Goal: Task Accomplishment & Management: Complete application form

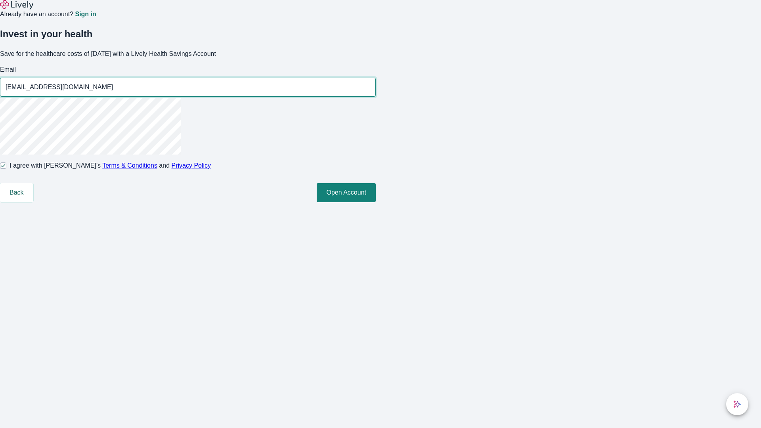
type input "[EMAIL_ADDRESS][DOMAIN_NAME]"
click at [6, 169] on input "I agree with Lively’s Terms & Conditions and Privacy Policy" at bounding box center [3, 165] width 6 height 6
checkbox input "false"
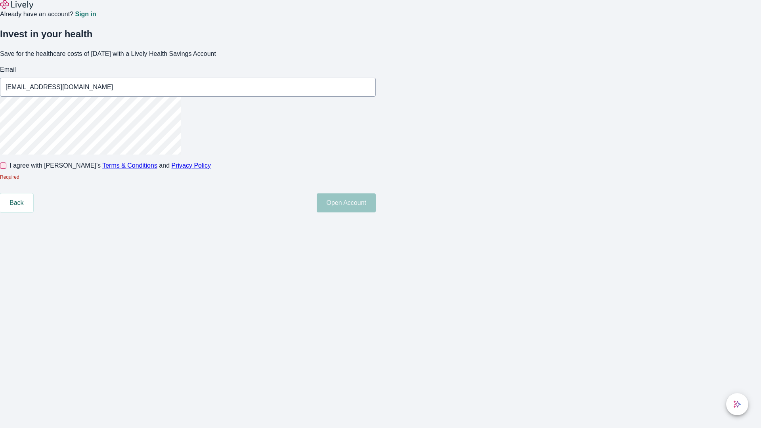
type input "[EMAIL_ADDRESS][DOMAIN_NAME]"
click at [6, 169] on input "I agree with Lively’s Terms & Conditions and Privacy Policy" at bounding box center [3, 165] width 6 height 6
checkbox input "true"
click at [376, 212] on button "Open Account" at bounding box center [346, 202] width 59 height 19
